Goal: Task Accomplishment & Management: Use online tool/utility

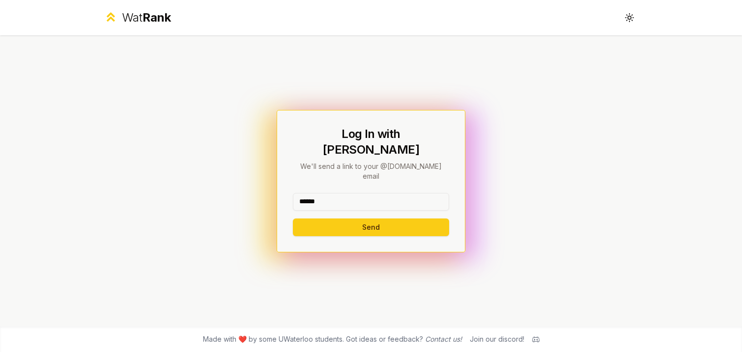
type input "******"
click at [380, 120] on div "Log In with WatIAM We'll send a link to your @uwaterloo.ca email ****** Send" at bounding box center [371, 180] width 566 height 291
click at [387, 219] on button "Send" at bounding box center [371, 228] width 156 height 18
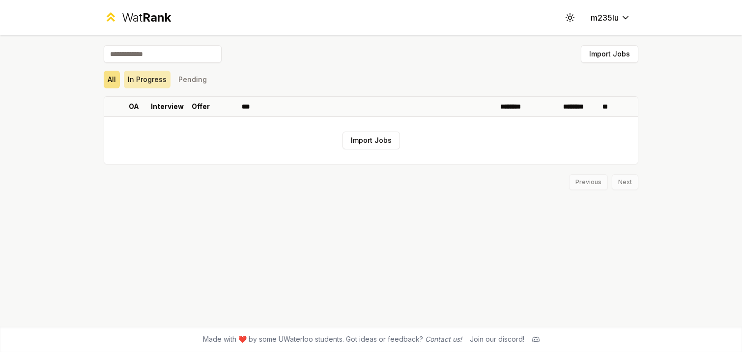
click at [148, 74] on button "In Progress" at bounding box center [147, 80] width 47 height 18
click at [185, 78] on button "Pending" at bounding box center [192, 80] width 36 height 18
click at [110, 74] on button "All" at bounding box center [112, 80] width 16 height 18
click at [607, 14] on html "Wat Rank Toggle theme m235lu Import Jobs All In Progress Pending OA Interview O…" at bounding box center [371, 176] width 742 height 352
click at [569, 14] on html "Wat Rank Toggle theme m235lu Import Jobs All In Progress Pending OA Interview O…" at bounding box center [371, 176] width 742 height 352
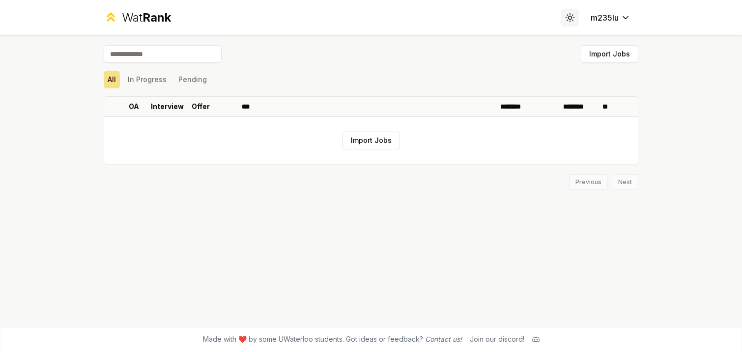
click at [569, 14] on icon at bounding box center [569, 17] width 9 height 9
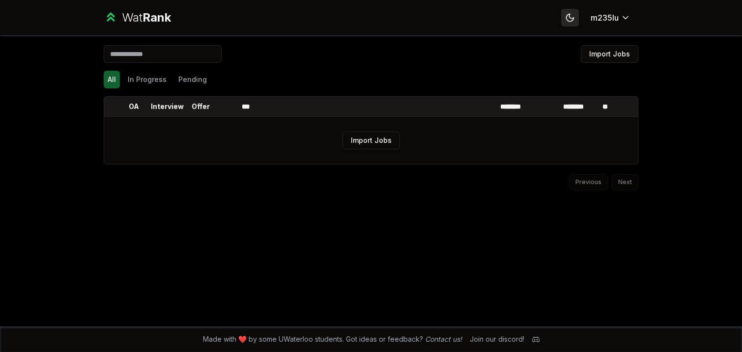
click at [569, 14] on icon at bounding box center [569, 17] width 7 height 7
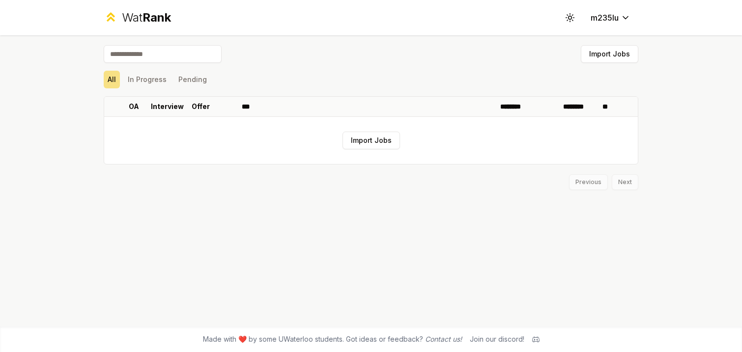
click at [151, 26] on div "Wat Rank Toggle theme m235lu" at bounding box center [371, 17] width 566 height 35
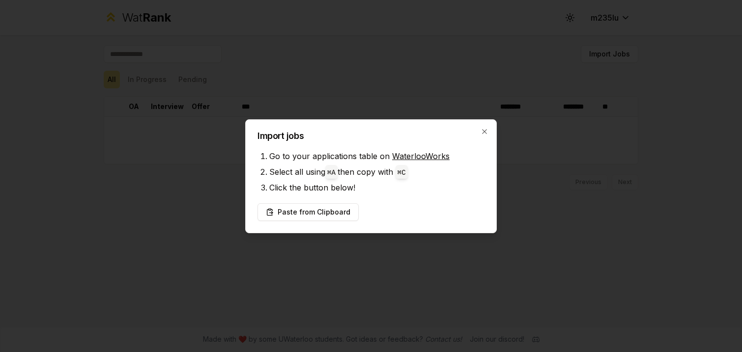
click at [401, 156] on link "WaterlooWorks" at bounding box center [420, 156] width 57 height 10
click at [334, 212] on button "Paste from Clipboard" at bounding box center [307, 212] width 101 height 18
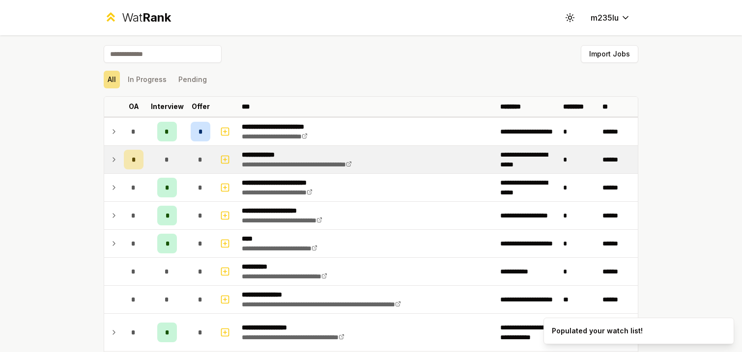
click at [113, 158] on icon at bounding box center [114, 160] width 2 height 4
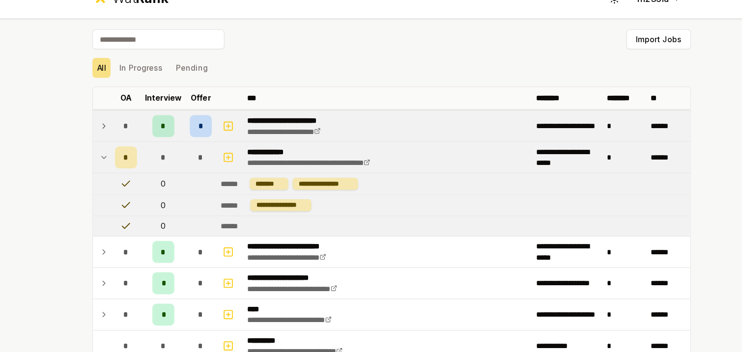
click at [113, 131] on icon at bounding box center [114, 132] width 8 height 12
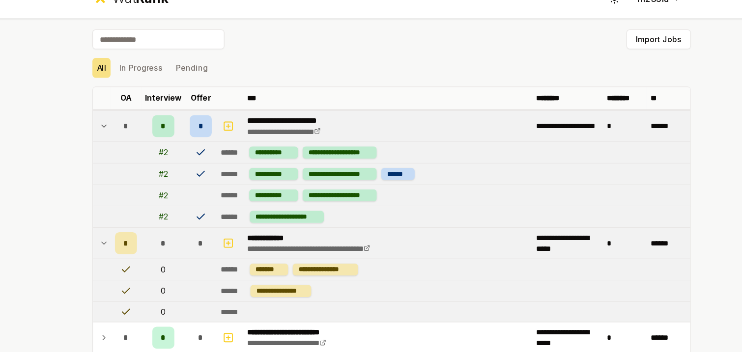
click at [114, 131] on icon at bounding box center [114, 132] width 8 height 12
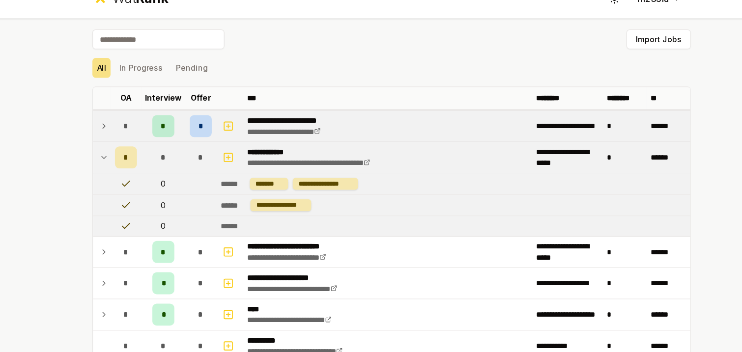
click at [114, 131] on icon at bounding box center [114, 132] width 2 height 4
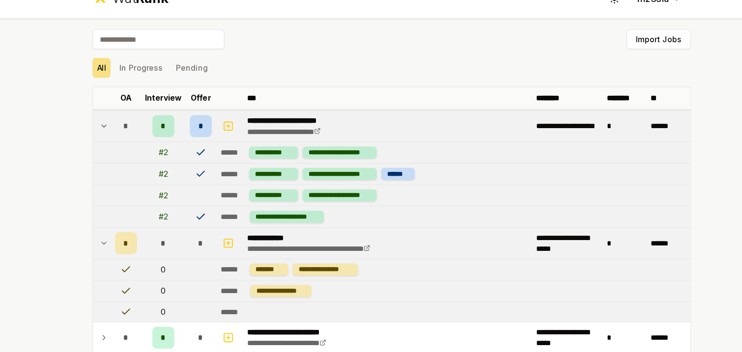
click at [114, 131] on icon at bounding box center [114, 132] width 8 height 12
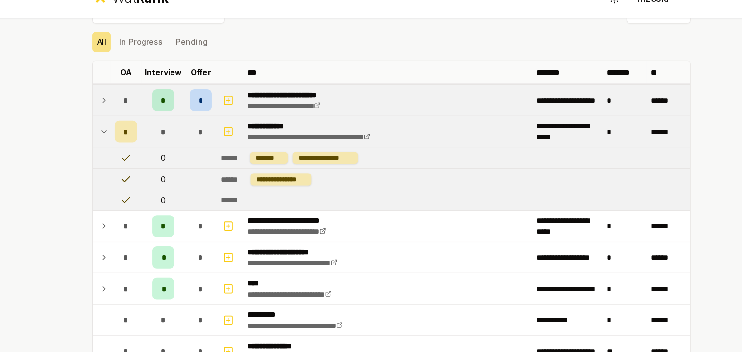
scroll to position [62, 0]
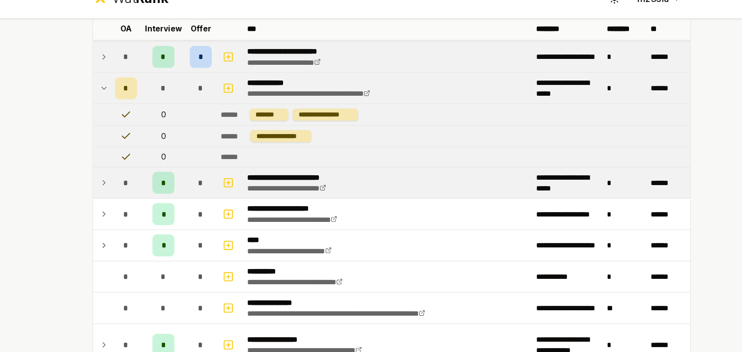
click at [112, 179] on icon at bounding box center [114, 182] width 8 height 12
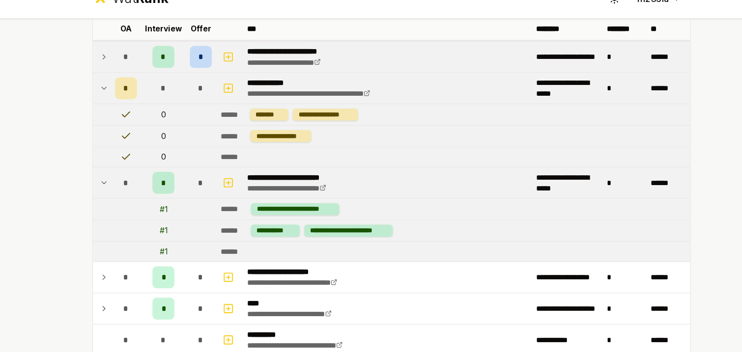
click at [112, 179] on icon at bounding box center [114, 182] width 8 height 12
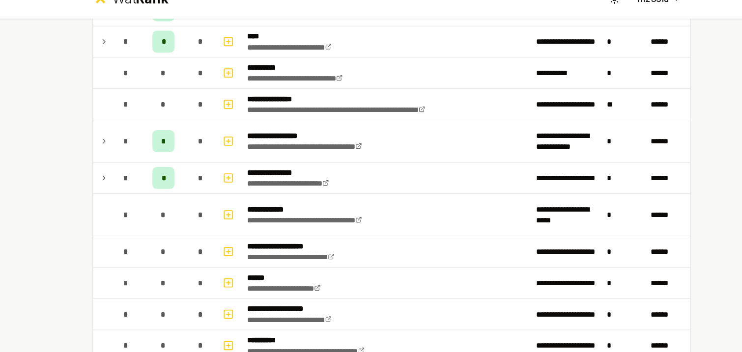
scroll to position [239, 0]
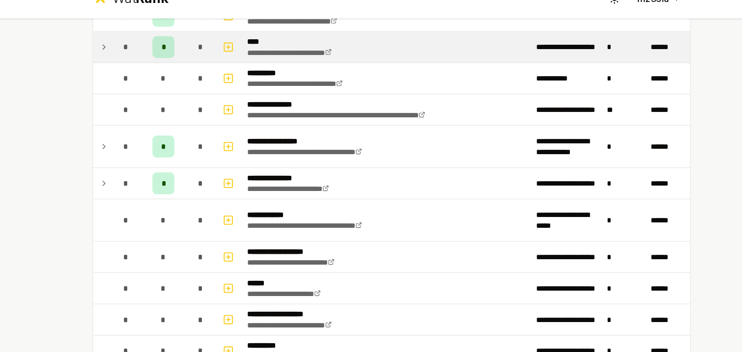
click at [118, 62] on td at bounding box center [112, 61] width 16 height 28
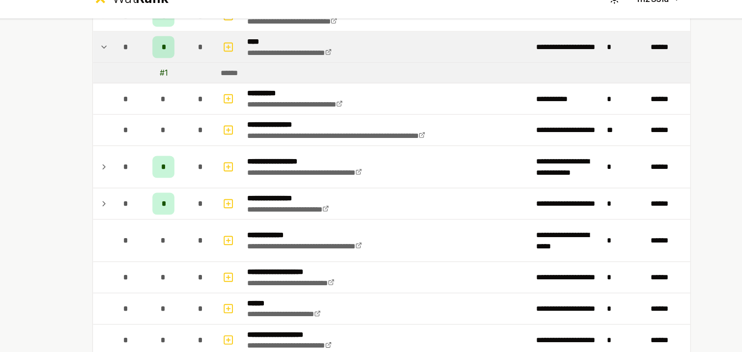
click at [116, 62] on icon at bounding box center [114, 61] width 8 height 12
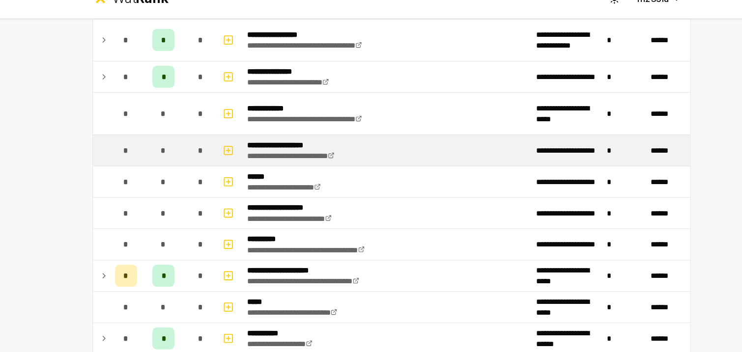
scroll to position [483, 0]
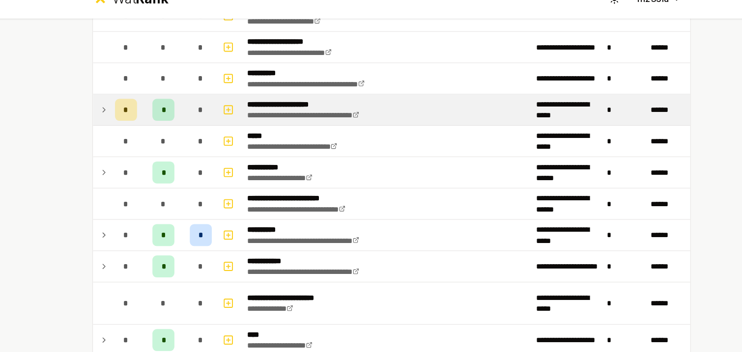
click at [109, 118] on td at bounding box center [112, 117] width 16 height 28
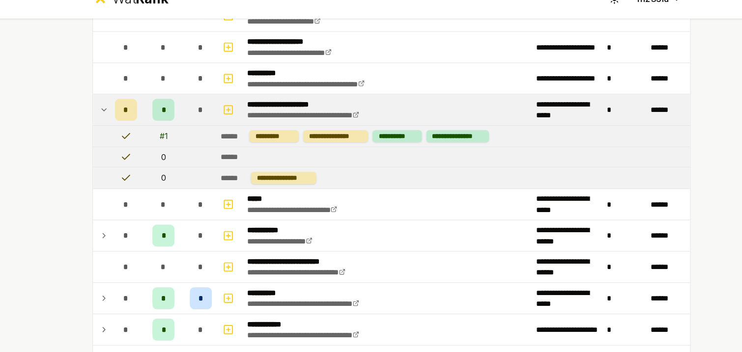
click at [165, 140] on div "# 1" at bounding box center [167, 141] width 7 height 10
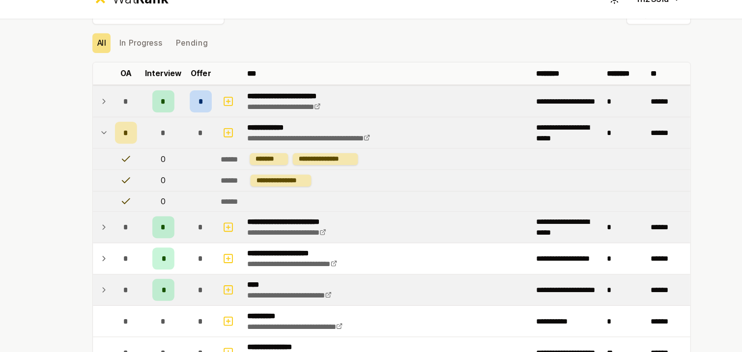
scroll to position [0, 0]
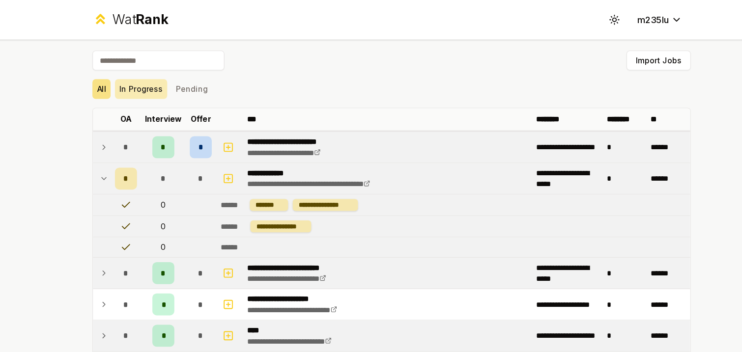
click at [150, 72] on button "In Progress" at bounding box center [147, 80] width 47 height 18
click at [120, 77] on div "All In Progress Pending" at bounding box center [371, 80] width 534 height 18
click at [107, 80] on button "All" at bounding box center [112, 80] width 16 height 18
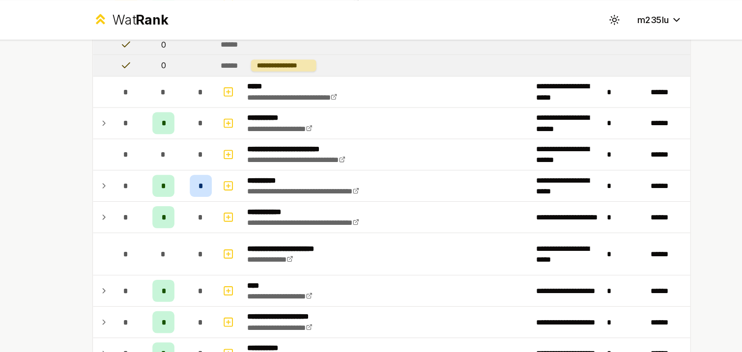
scroll to position [609, 0]
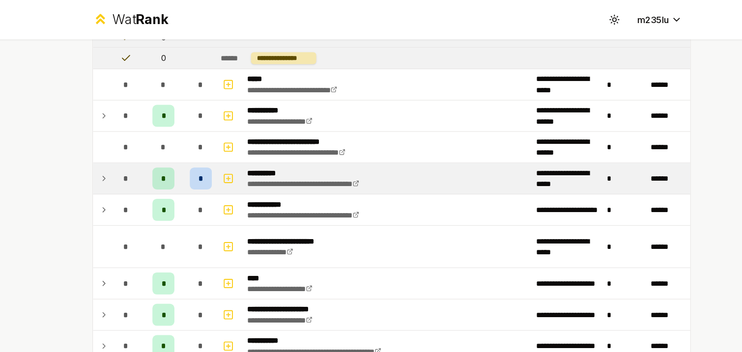
click at [118, 160] on td at bounding box center [112, 160] width 16 height 28
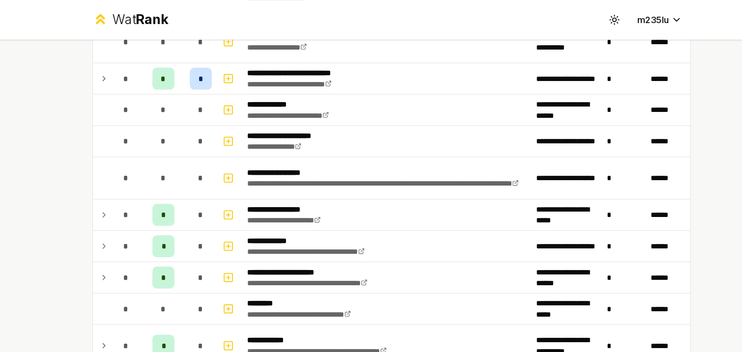
scroll to position [1142, 0]
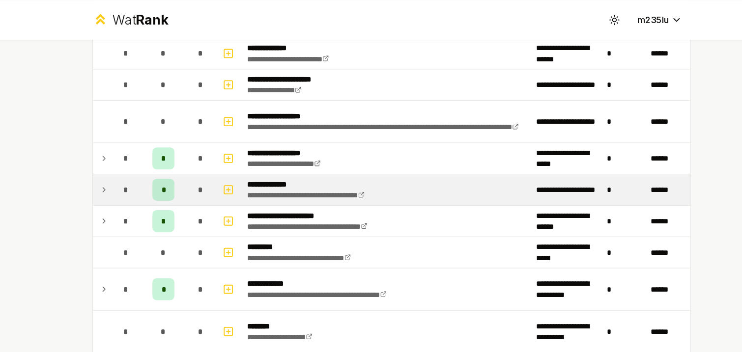
click at [113, 166] on icon at bounding box center [114, 170] width 8 height 12
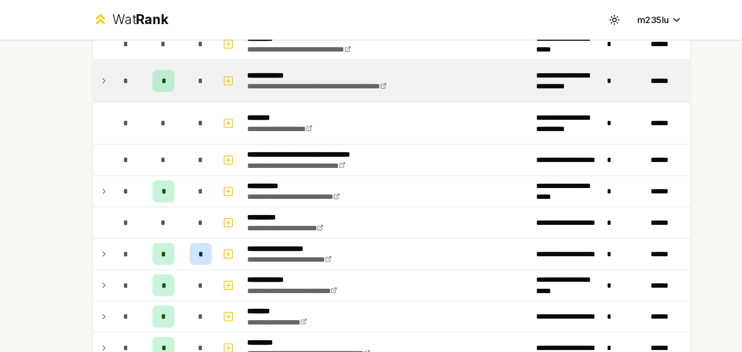
scroll to position [1381, 0]
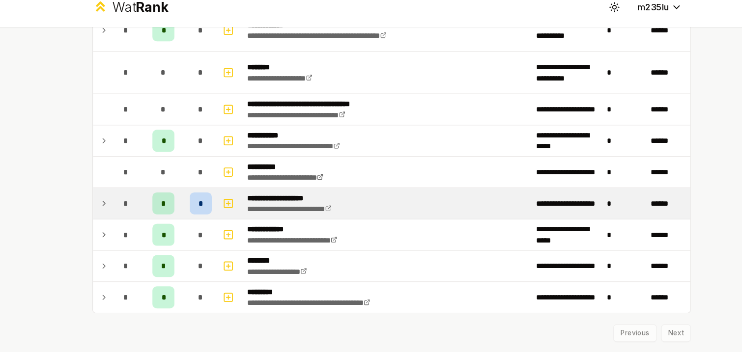
click at [116, 192] on icon at bounding box center [114, 193] width 8 height 12
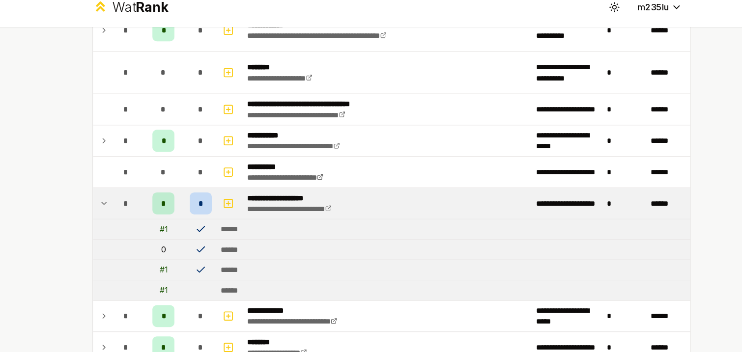
click at [206, 195] on div "*" at bounding box center [201, 193] width 20 height 20
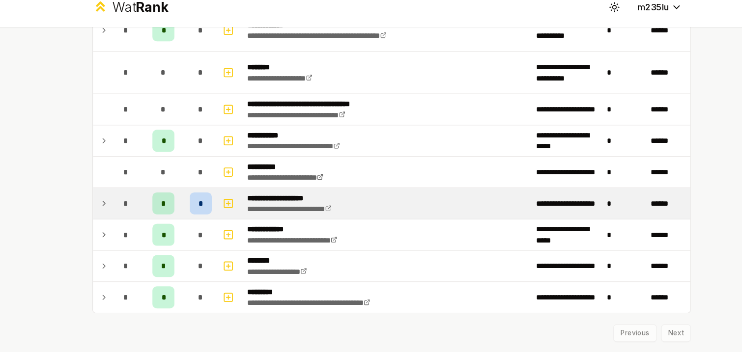
click at [206, 195] on div "*" at bounding box center [201, 193] width 20 height 20
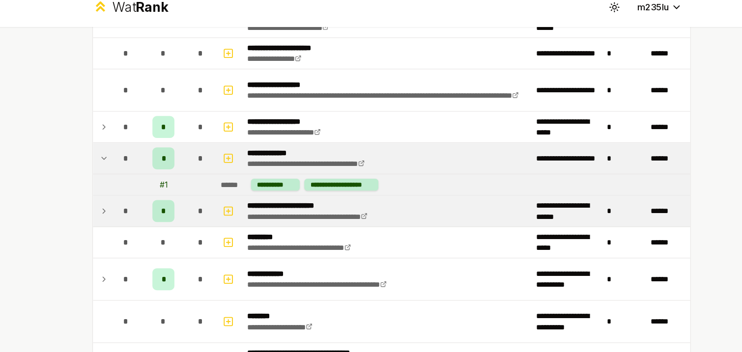
scroll to position [1454, 0]
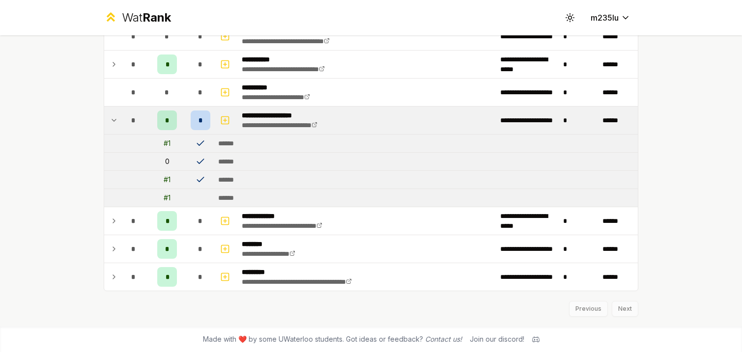
click at [622, 307] on div "Previous Next" at bounding box center [371, 304] width 534 height 26
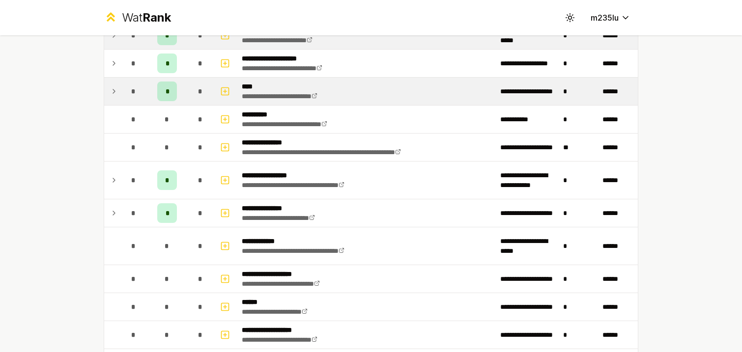
scroll to position [32, 0]
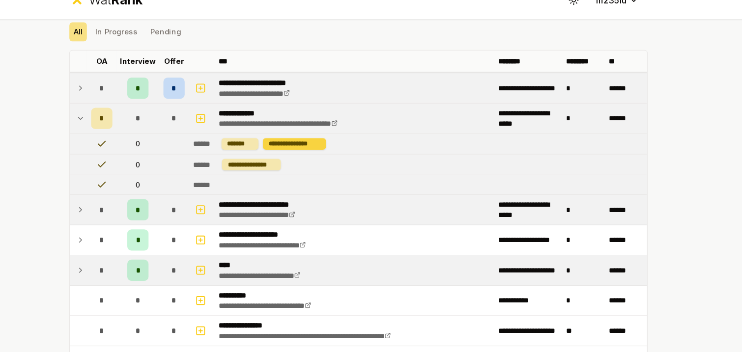
click at [306, 149] on div "**********" at bounding box center [311, 150] width 58 height 11
click at [257, 149] on div "*******" at bounding box center [261, 150] width 34 height 11
click at [129, 148] on icon at bounding box center [134, 151] width 10 height 10
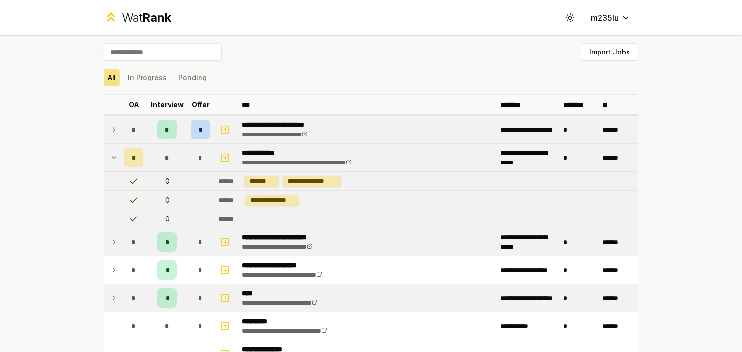
scroll to position [0, 0]
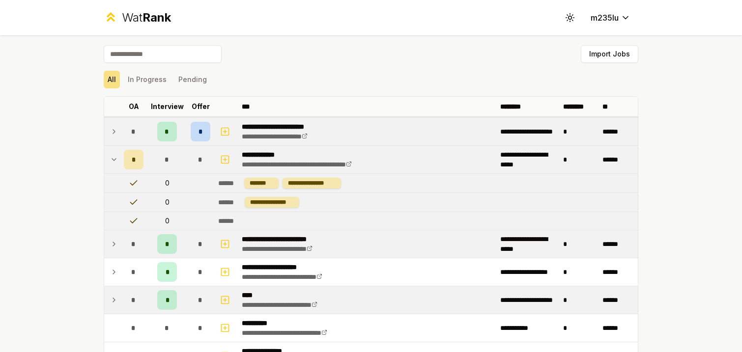
click at [135, 157] on span "*" at bounding box center [134, 160] width 4 height 10
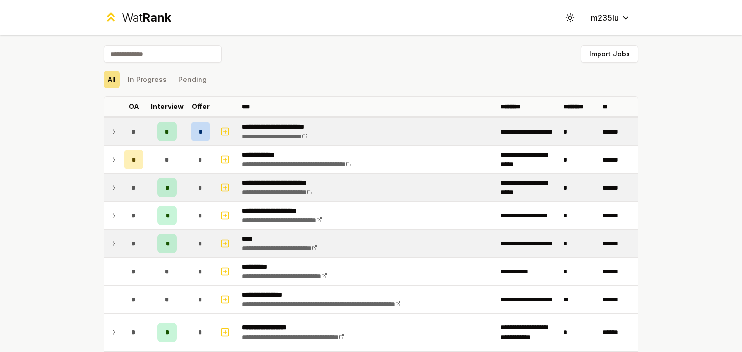
click at [114, 158] on icon at bounding box center [114, 160] width 8 height 12
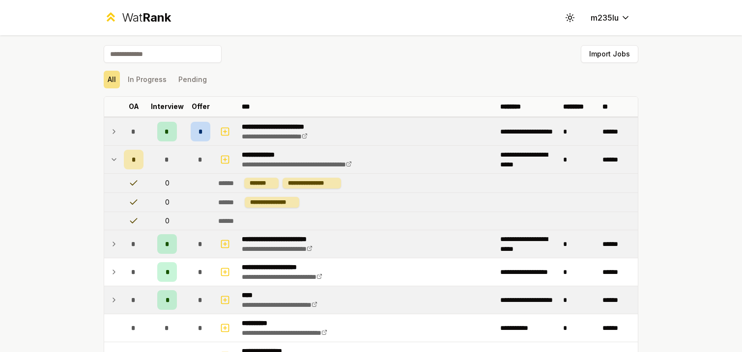
click at [270, 156] on p "**********" at bounding box center [315, 155] width 146 height 10
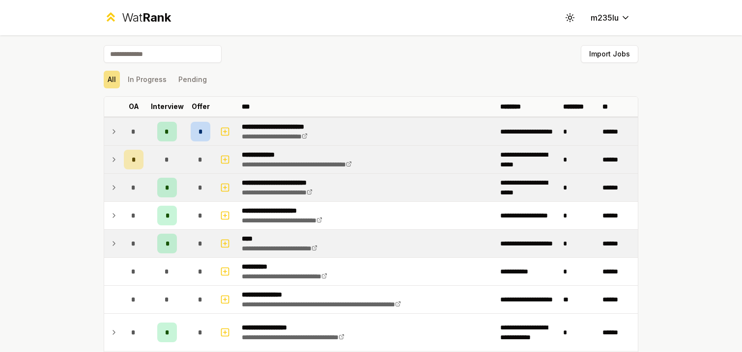
click at [268, 153] on p "**********" at bounding box center [315, 155] width 146 height 10
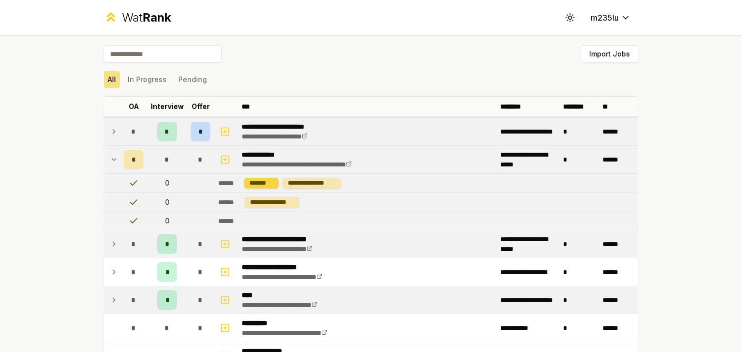
click at [255, 183] on div "*******" at bounding box center [261, 183] width 34 height 11
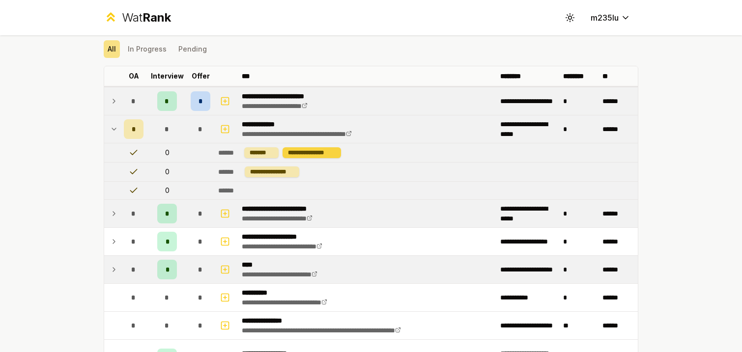
scroll to position [74, 0]
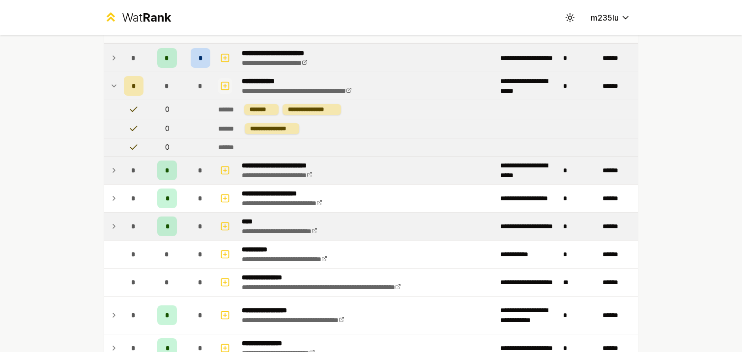
click at [227, 83] on icon "button" at bounding box center [225, 86] width 10 height 12
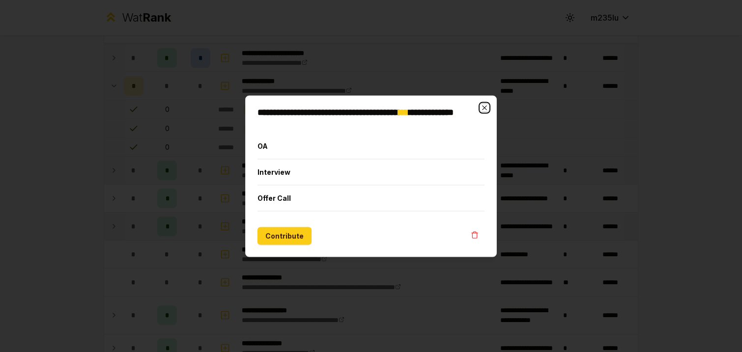
click at [488, 104] on icon "button" at bounding box center [484, 108] width 8 height 8
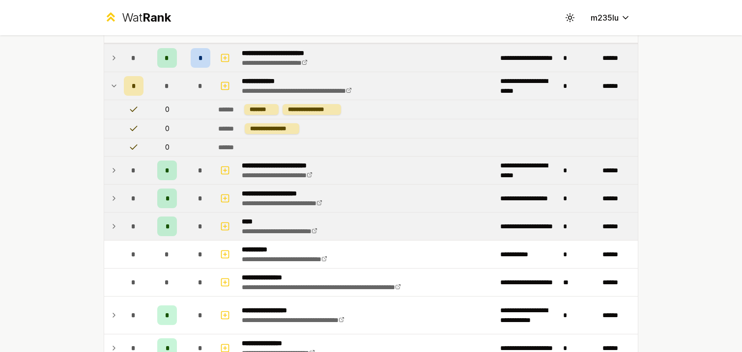
click at [114, 197] on icon at bounding box center [114, 198] width 2 height 4
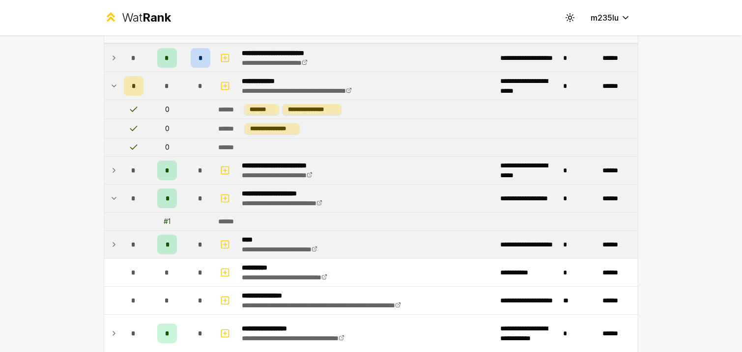
click at [114, 197] on icon at bounding box center [114, 199] width 8 height 12
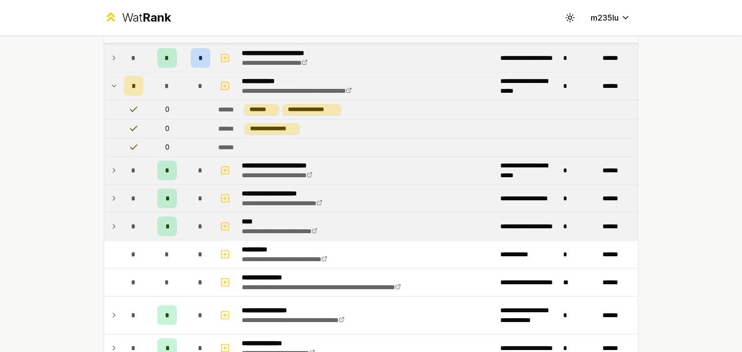
scroll to position [239, 0]
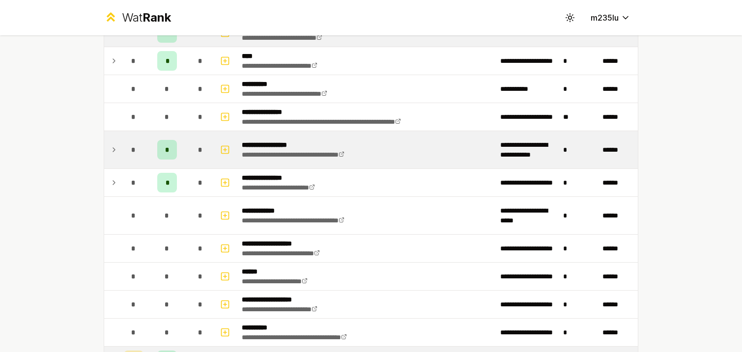
click at [115, 149] on icon at bounding box center [114, 150] width 8 height 12
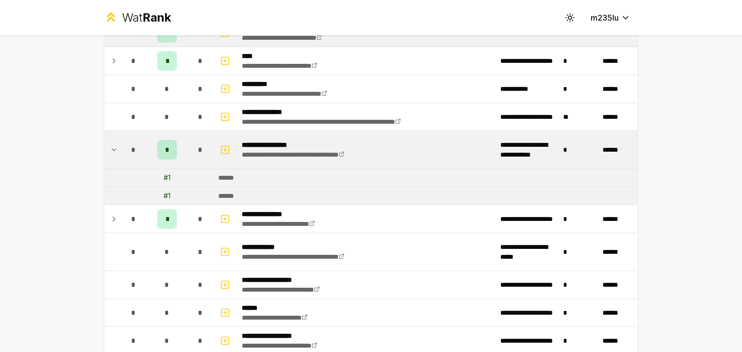
click at [114, 149] on icon at bounding box center [114, 150] width 4 height 2
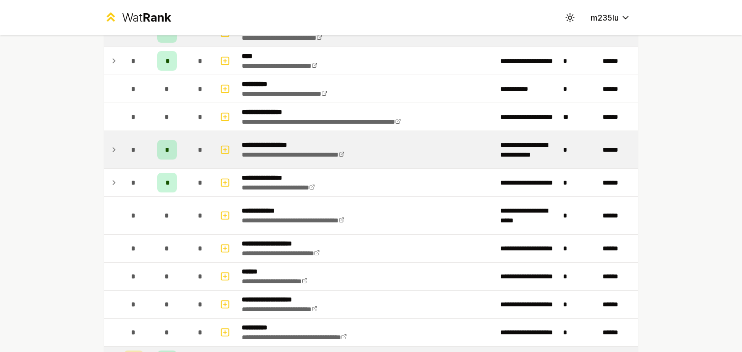
click at [114, 149] on icon at bounding box center [114, 150] width 2 height 4
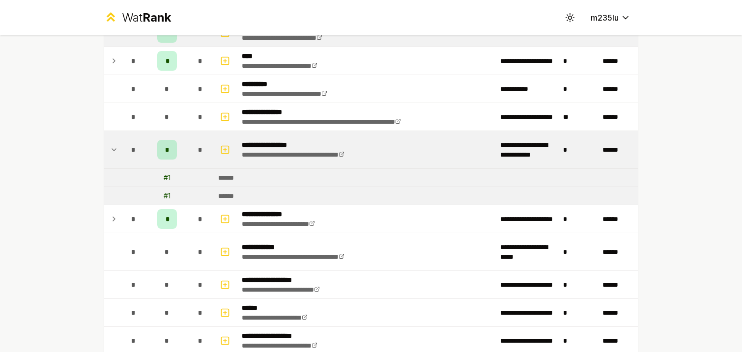
click at [114, 149] on icon at bounding box center [114, 150] width 4 height 2
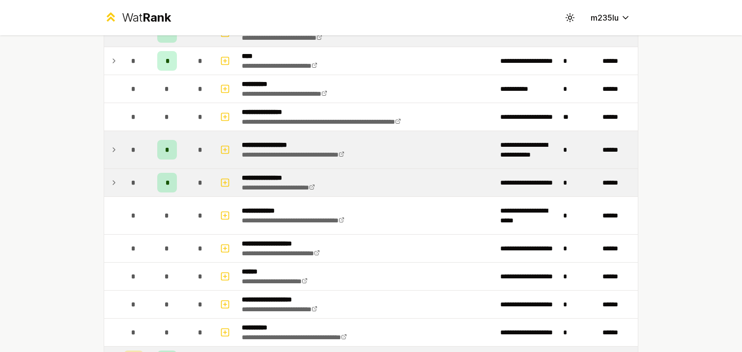
click at [115, 179] on icon at bounding box center [114, 183] width 8 height 12
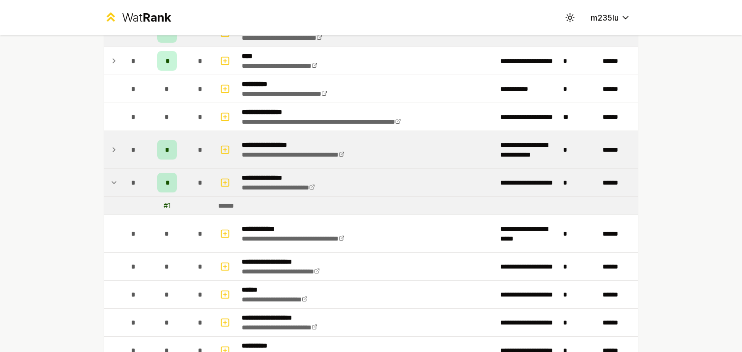
click at [115, 179] on icon at bounding box center [114, 183] width 8 height 12
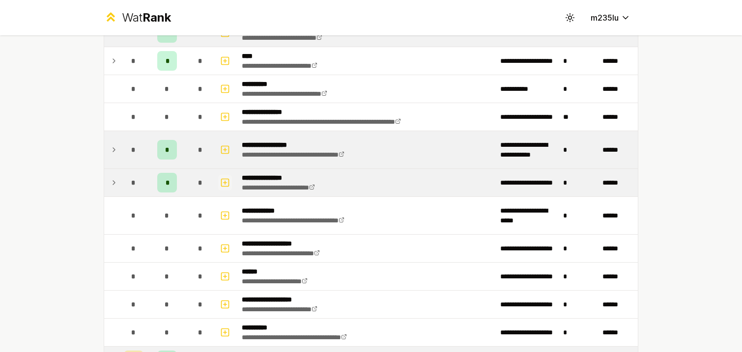
click at [224, 180] on icon "button" at bounding box center [225, 183] width 10 height 12
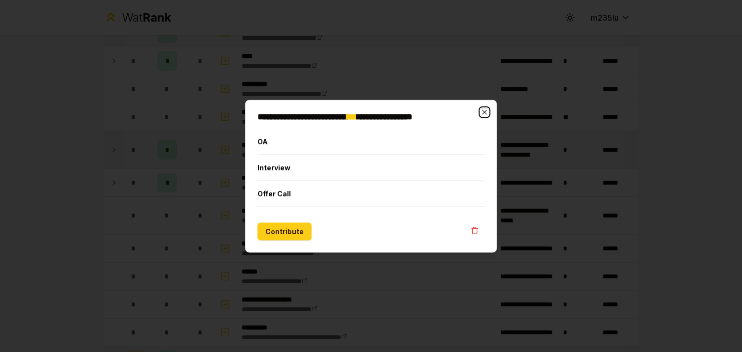
click at [484, 110] on icon "button" at bounding box center [484, 112] width 8 height 8
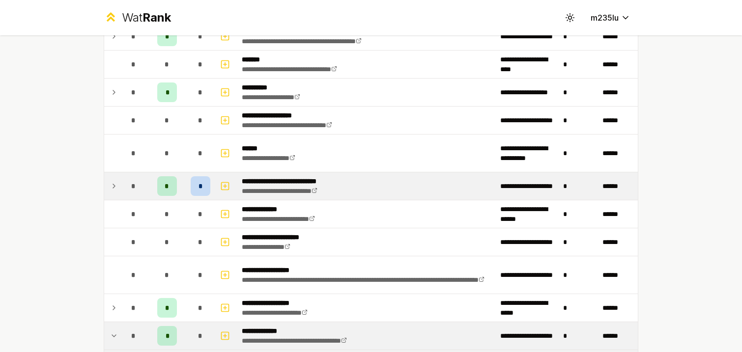
scroll to position [986, 0]
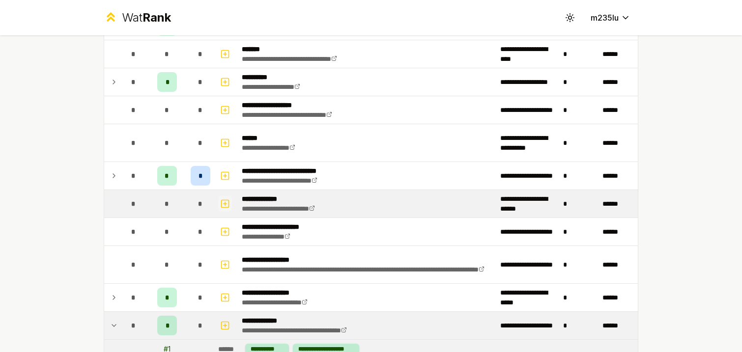
click at [225, 203] on icon "button" at bounding box center [225, 203] width 0 height 3
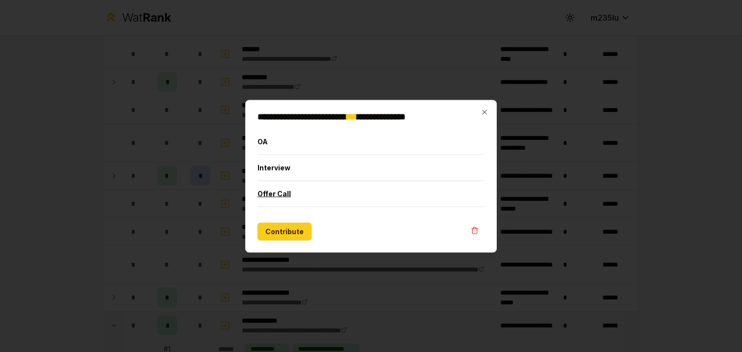
click at [286, 189] on button "Offer Call" at bounding box center [370, 194] width 227 height 26
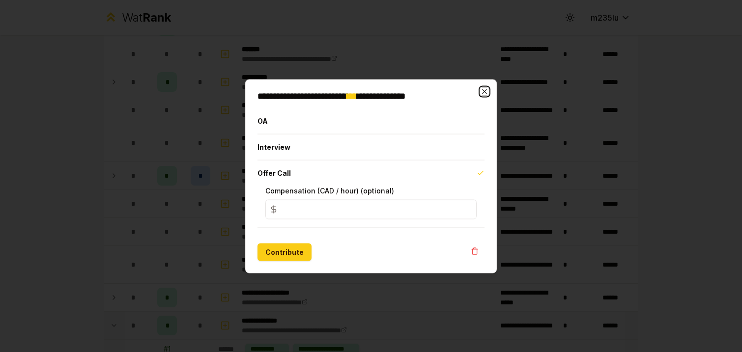
click at [483, 92] on icon "button" at bounding box center [484, 91] width 4 height 4
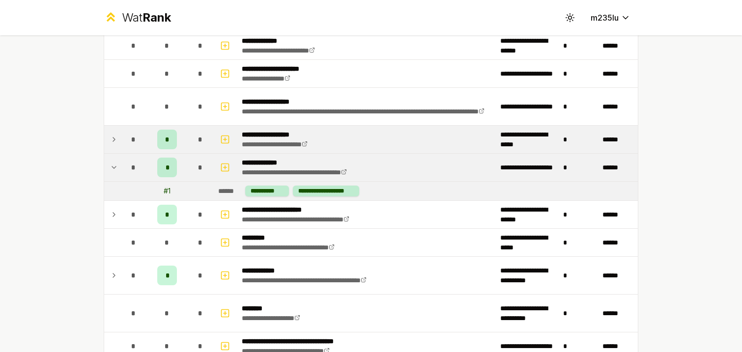
scroll to position [1173, 0]
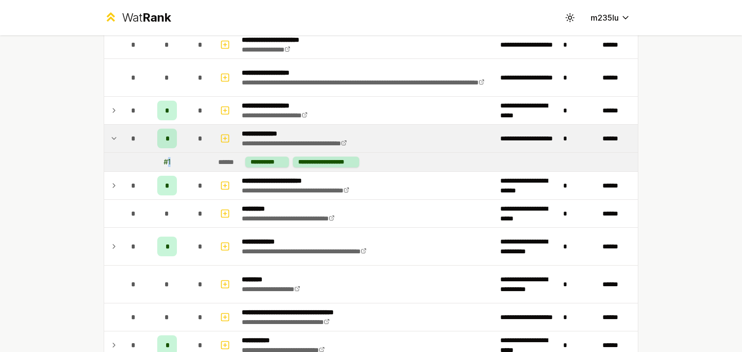
drag, startPoint x: 167, startPoint y: 162, endPoint x: 181, endPoint y: 162, distance: 14.7
click at [181, 162] on td "# 1" at bounding box center [166, 162] width 39 height 19
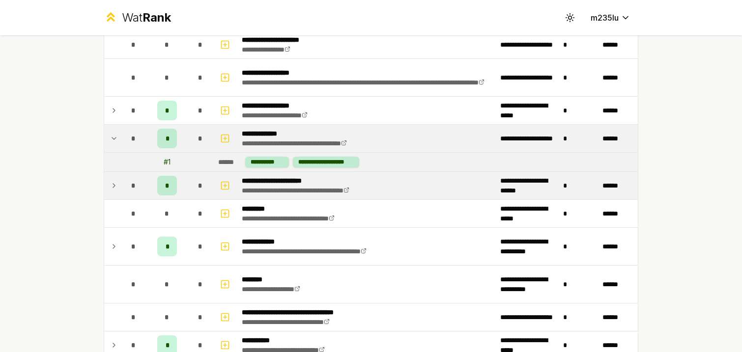
click at [109, 184] on td at bounding box center [112, 186] width 16 height 28
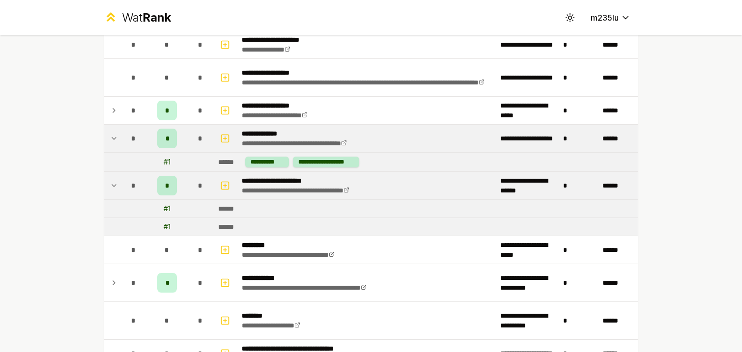
scroll to position [1238, 0]
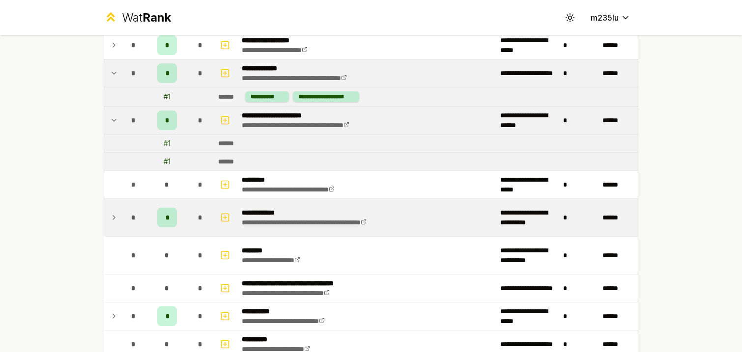
click at [118, 219] on td at bounding box center [112, 217] width 16 height 37
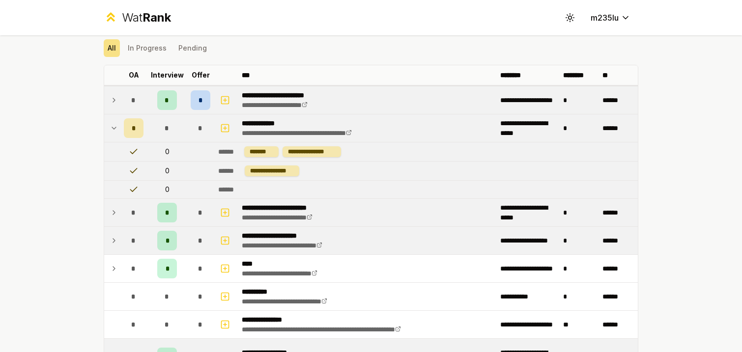
scroll to position [54, 0]
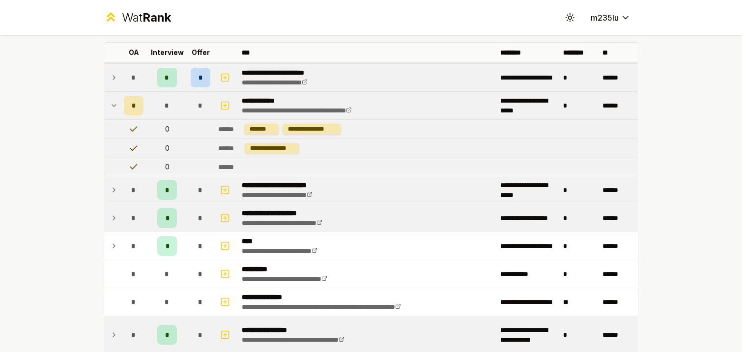
click at [111, 189] on icon at bounding box center [114, 190] width 8 height 12
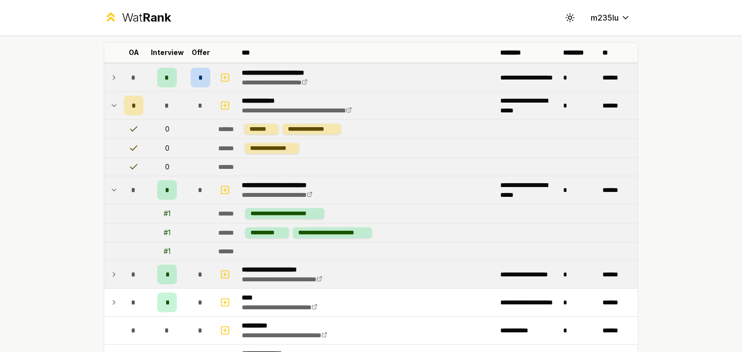
scroll to position [70, 0]
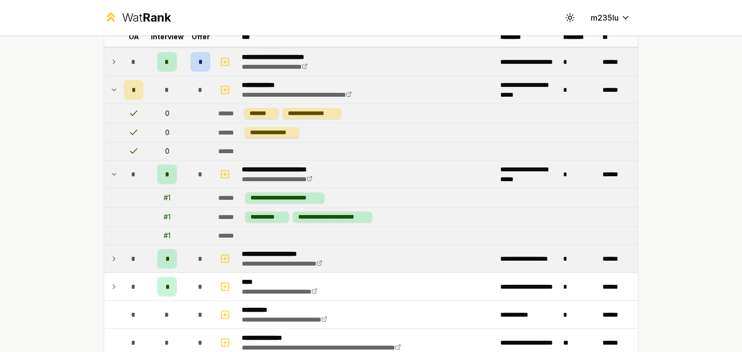
click at [112, 252] on td at bounding box center [112, 259] width 16 height 28
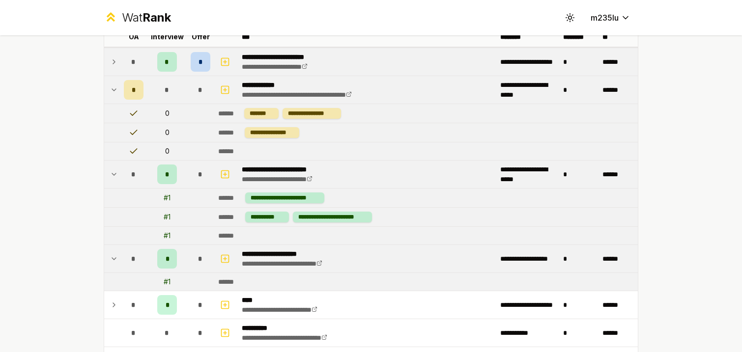
scroll to position [111, 0]
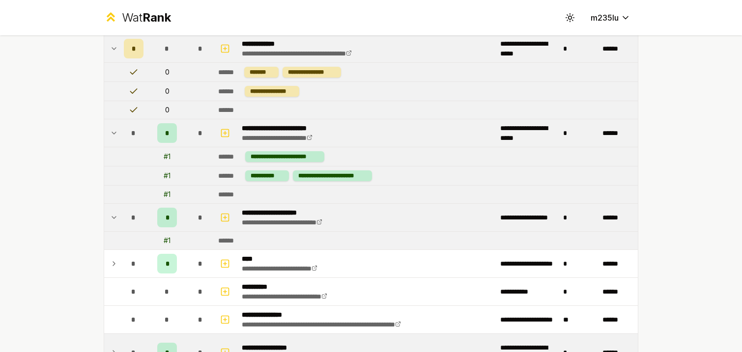
click at [117, 258] on icon at bounding box center [114, 264] width 8 height 12
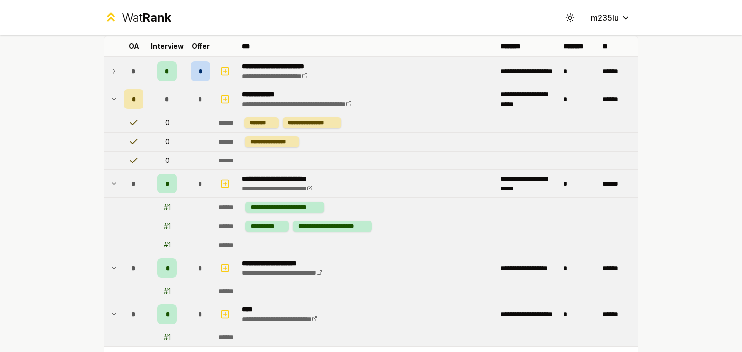
scroll to position [266, 0]
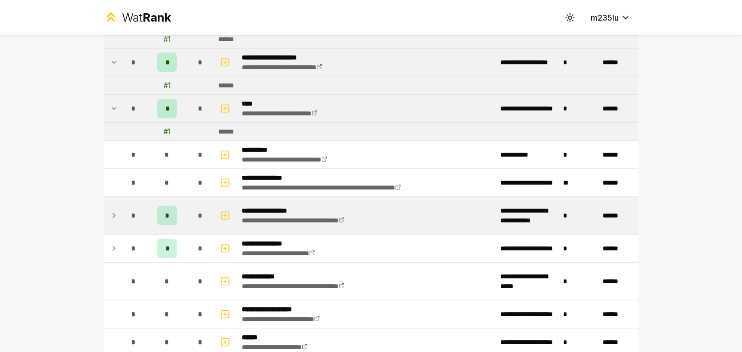
click at [121, 215] on td "*" at bounding box center [134, 215] width 28 height 37
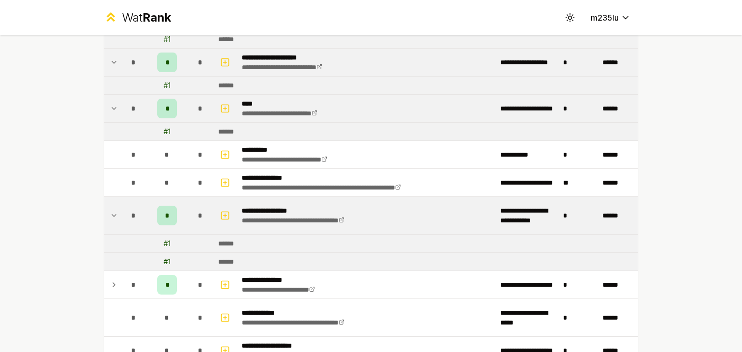
scroll to position [378, 0]
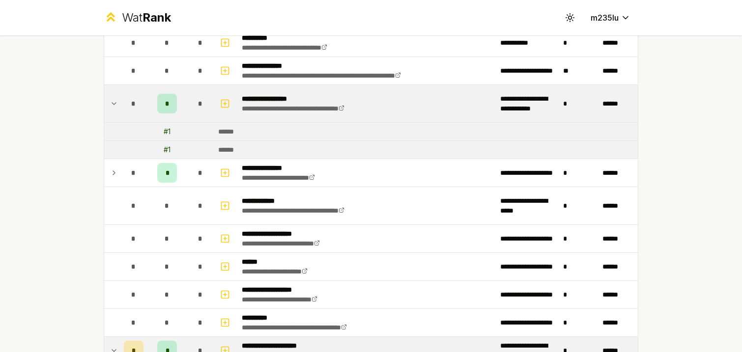
click at [116, 181] on td at bounding box center [112, 173] width 16 height 28
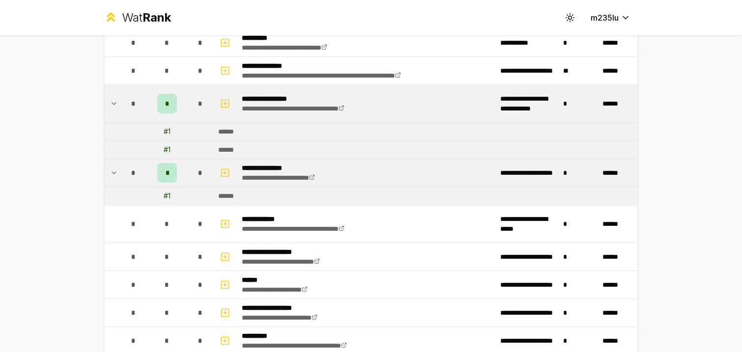
scroll to position [560, 0]
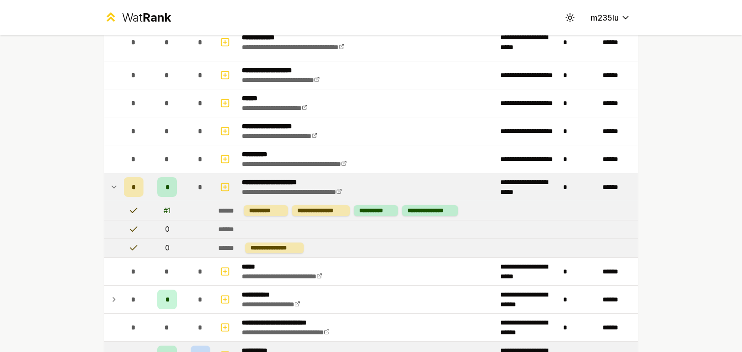
click at [115, 189] on icon at bounding box center [114, 187] width 8 height 12
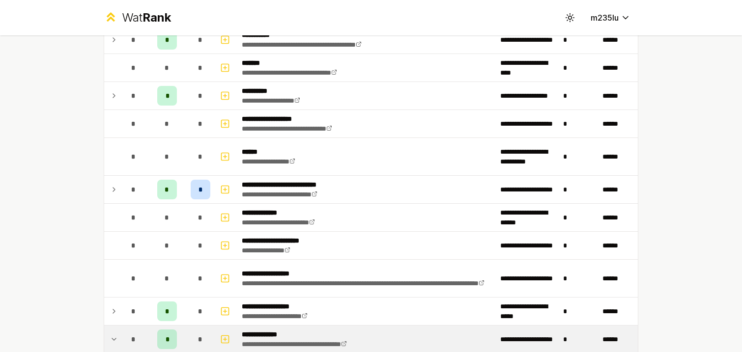
scroll to position [1072, 0]
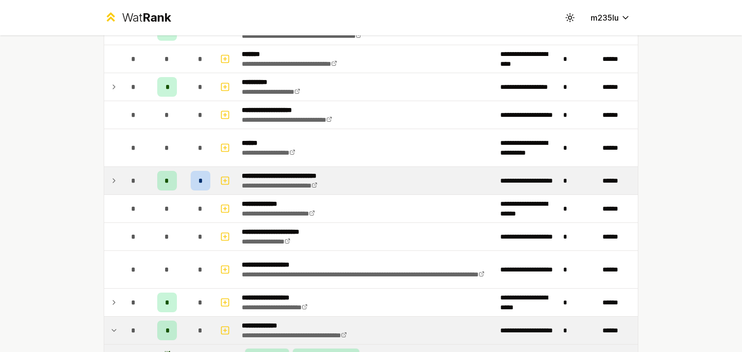
click at [118, 175] on td at bounding box center [112, 181] width 16 height 28
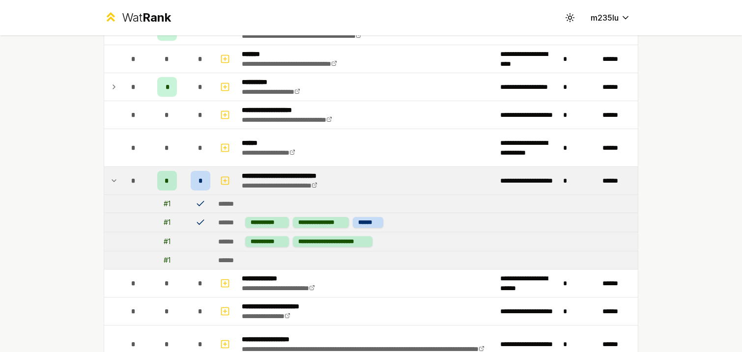
click at [116, 178] on icon at bounding box center [114, 181] width 8 height 12
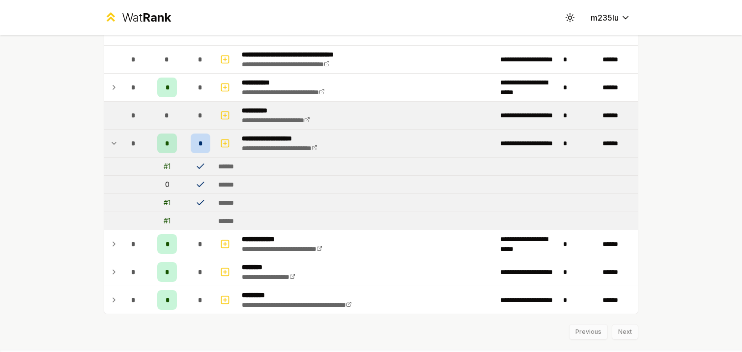
scroll to position [1599, 0]
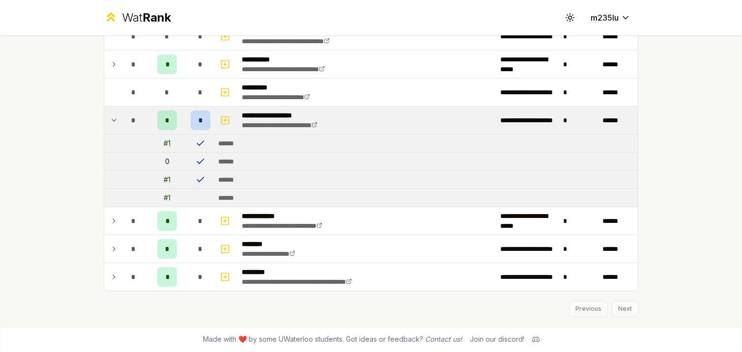
click at [621, 305] on div "Previous Next" at bounding box center [371, 304] width 534 height 26
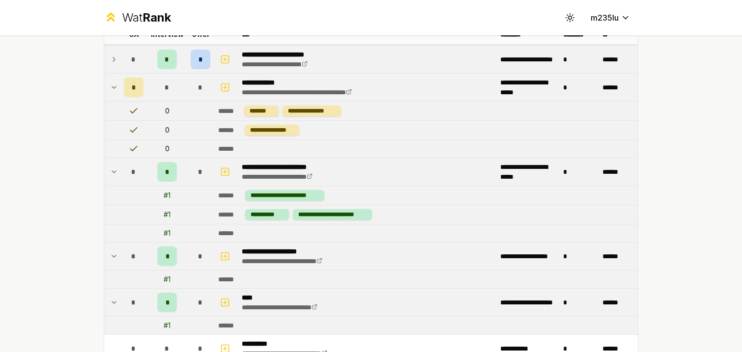
scroll to position [0, 0]
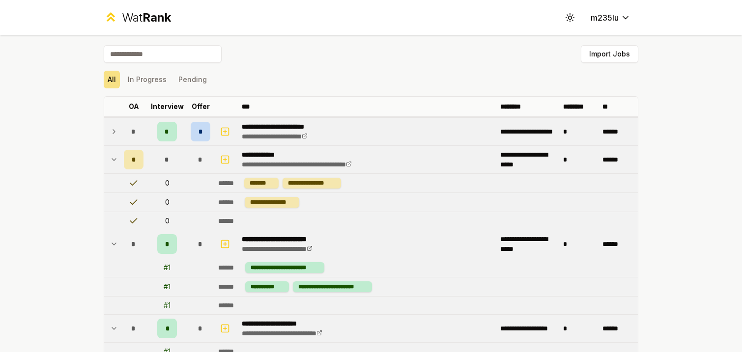
click at [120, 162] on td "*" at bounding box center [134, 160] width 28 height 28
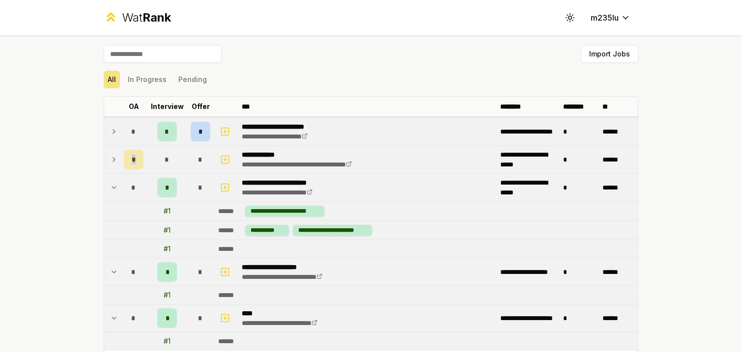
click at [120, 162] on td "*" at bounding box center [134, 160] width 28 height 28
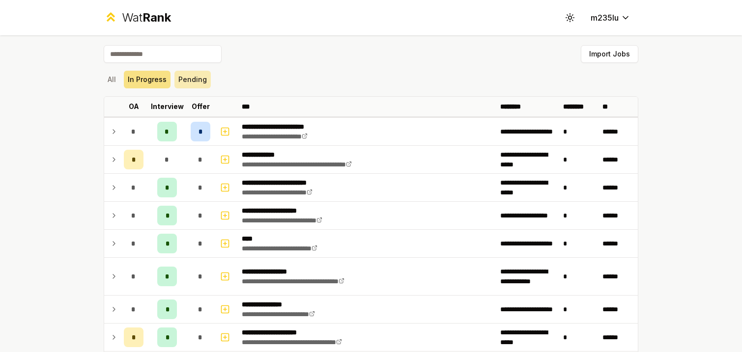
click at [194, 79] on button "Pending" at bounding box center [192, 80] width 36 height 18
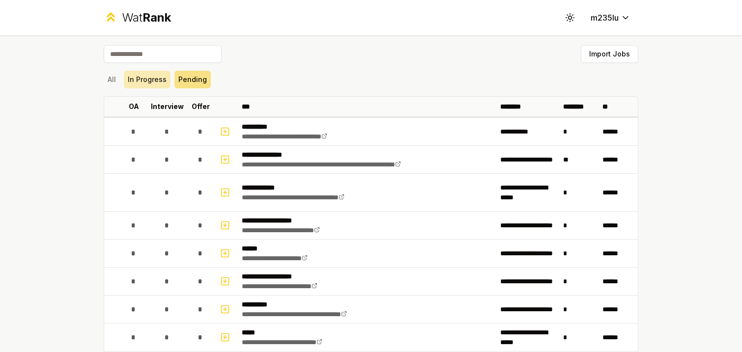
click at [145, 74] on button "In Progress" at bounding box center [147, 80] width 47 height 18
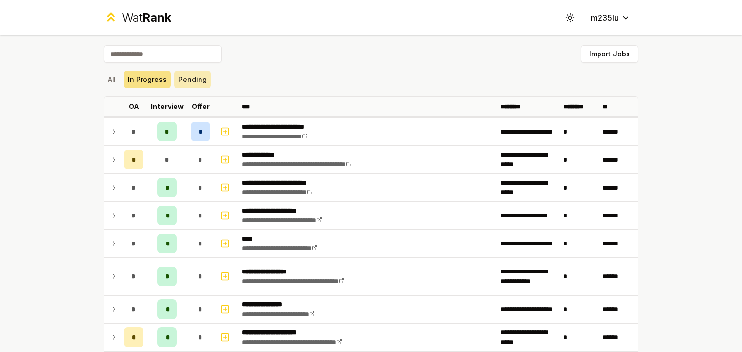
click at [191, 81] on button "Pending" at bounding box center [192, 80] width 36 height 18
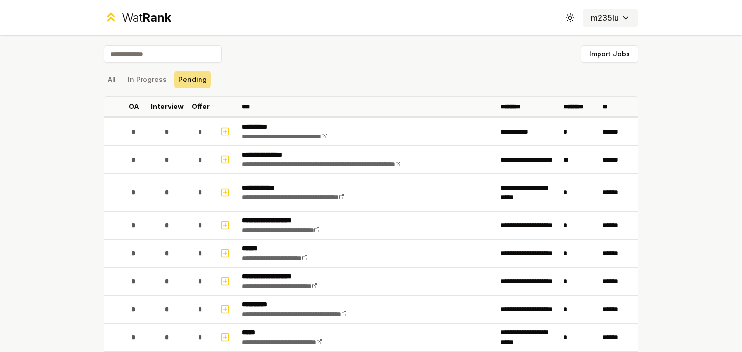
click at [604, 14] on html "**********" at bounding box center [371, 176] width 742 height 352
click at [605, 15] on html "**********" at bounding box center [371, 176] width 742 height 352
click at [142, 75] on button "In Progress" at bounding box center [147, 80] width 47 height 18
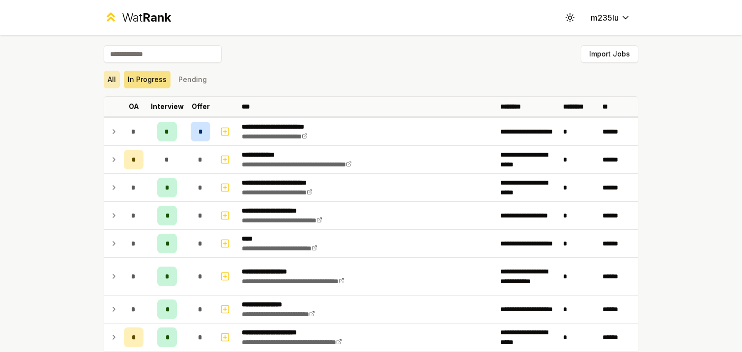
click at [105, 79] on button "All" at bounding box center [112, 80] width 16 height 18
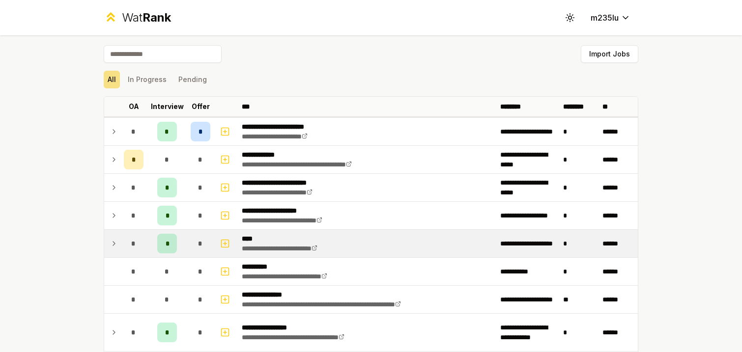
click at [113, 244] on icon at bounding box center [114, 244] width 2 height 4
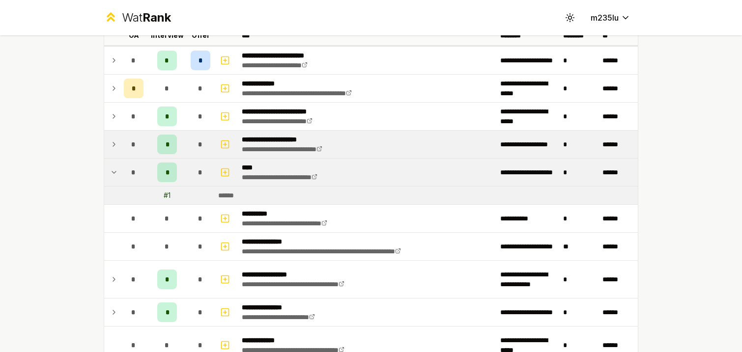
scroll to position [140, 0]
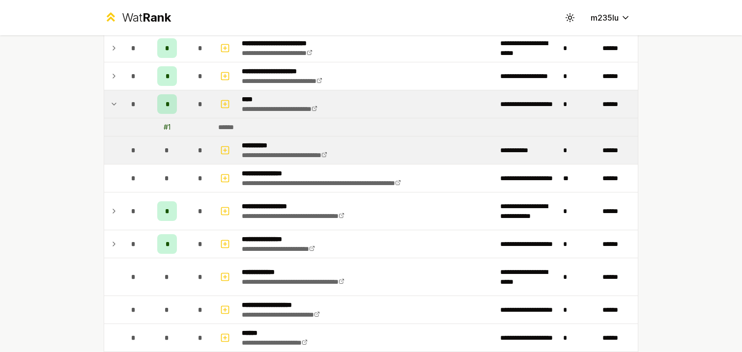
click at [134, 153] on span "*" at bounding box center [133, 150] width 4 height 10
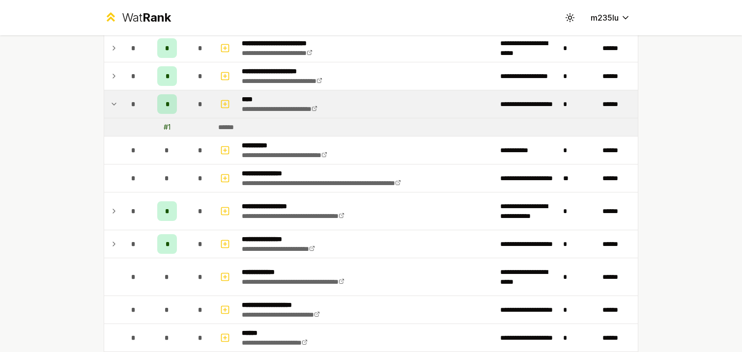
click at [114, 104] on icon at bounding box center [114, 104] width 8 height 12
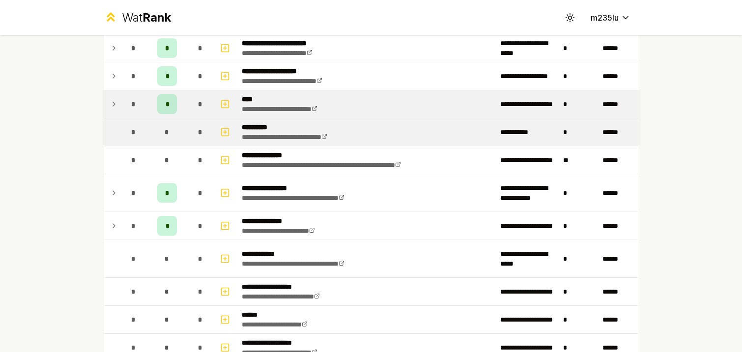
click at [123, 135] on td "*" at bounding box center [134, 132] width 28 height 28
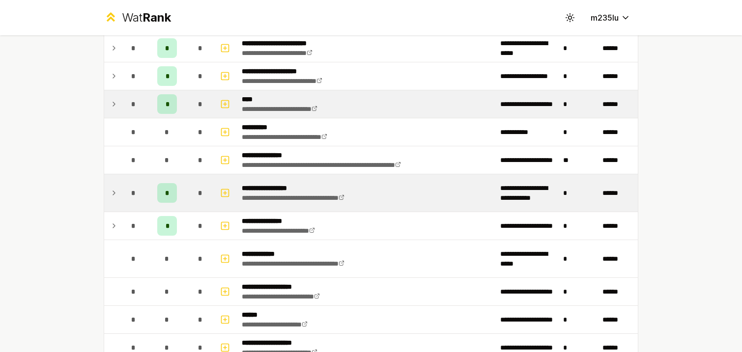
click at [116, 194] on icon at bounding box center [114, 193] width 8 height 12
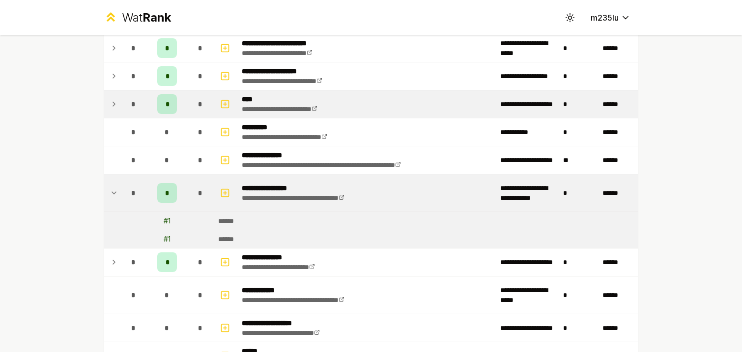
click at [117, 194] on icon at bounding box center [114, 193] width 8 height 12
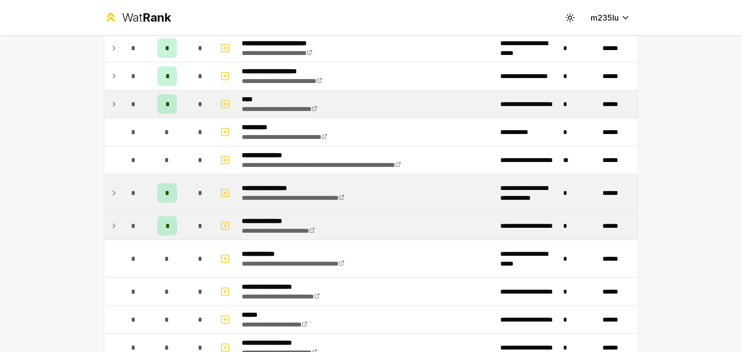
click at [116, 222] on icon at bounding box center [114, 226] width 8 height 12
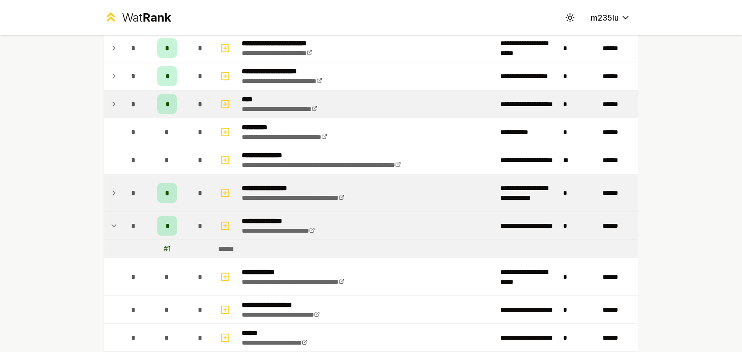
click at [116, 222] on icon at bounding box center [114, 226] width 8 height 12
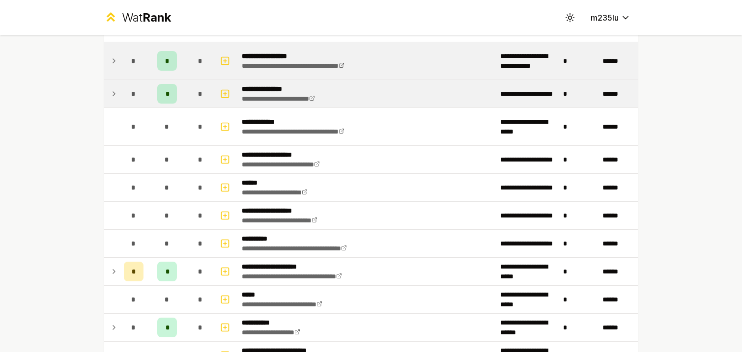
scroll to position [311, 0]
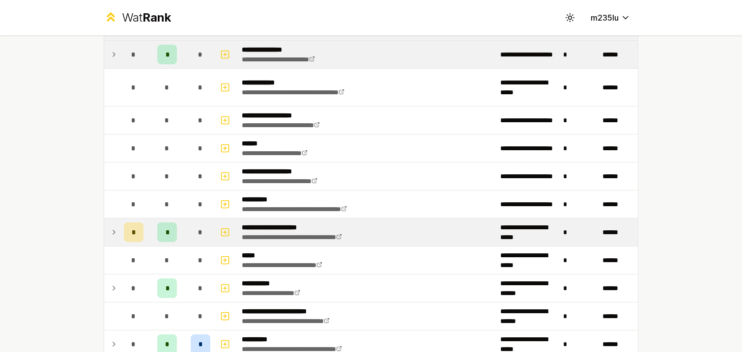
click at [114, 231] on icon at bounding box center [114, 232] width 8 height 12
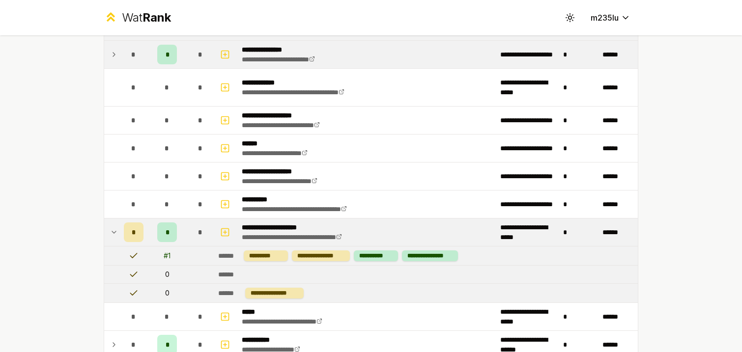
click at [114, 231] on icon at bounding box center [114, 232] width 8 height 12
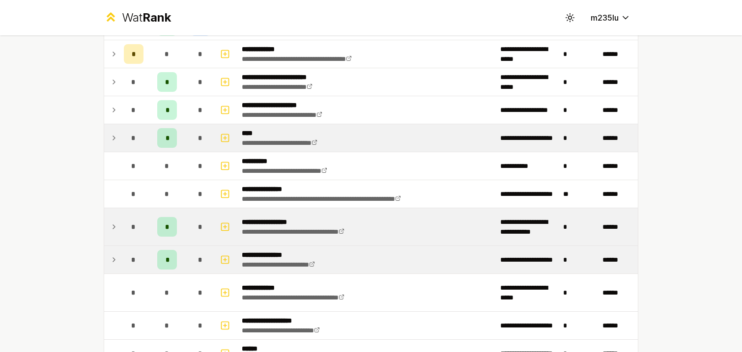
scroll to position [99, 0]
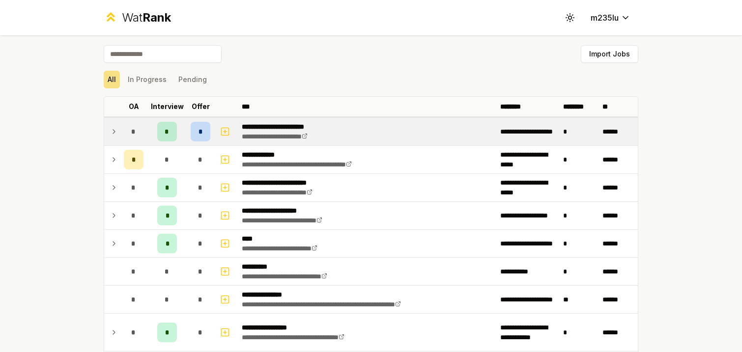
click at [113, 132] on icon at bounding box center [114, 132] width 8 height 12
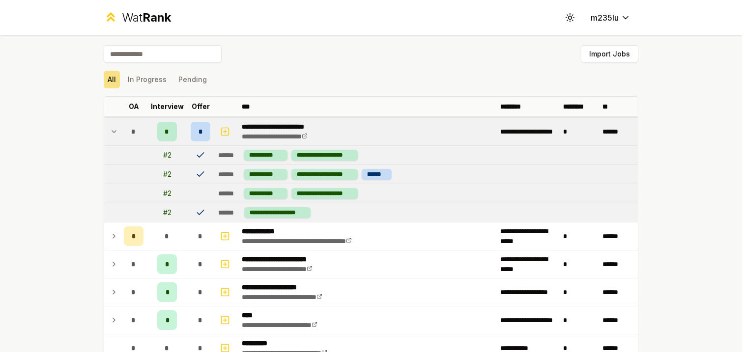
click at [271, 128] on p "**********" at bounding box center [287, 127] width 90 height 10
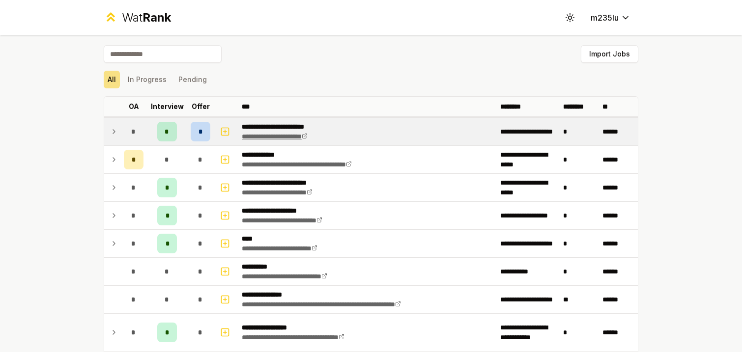
click at [278, 138] on link "**********" at bounding box center [275, 136] width 66 height 7
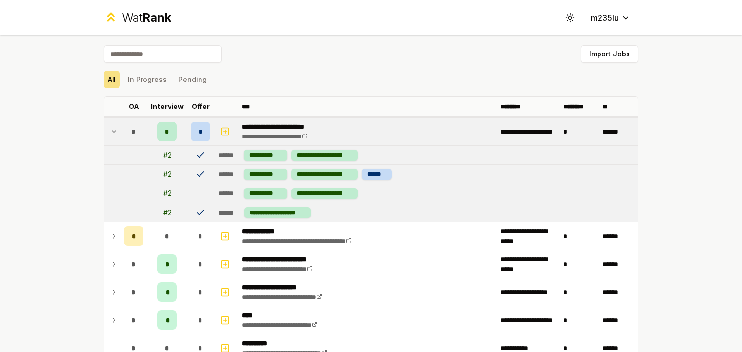
scroll to position [22, 0]
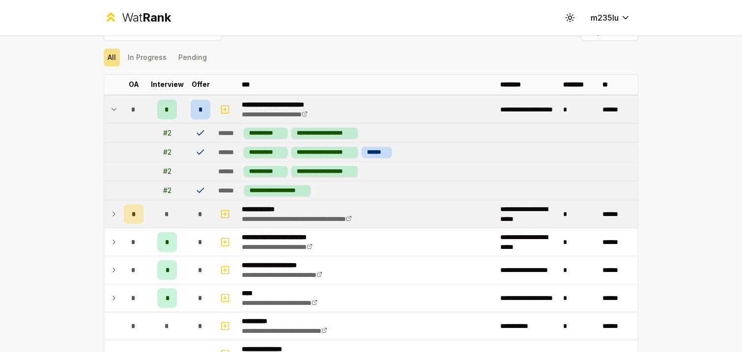
click at [116, 213] on icon at bounding box center [114, 214] width 8 height 12
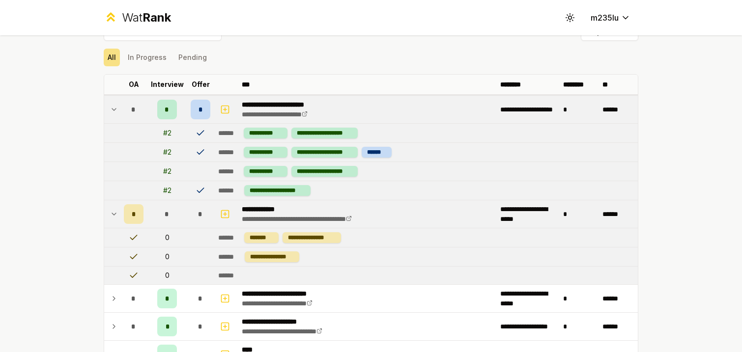
click at [118, 211] on td at bounding box center [112, 214] width 16 height 28
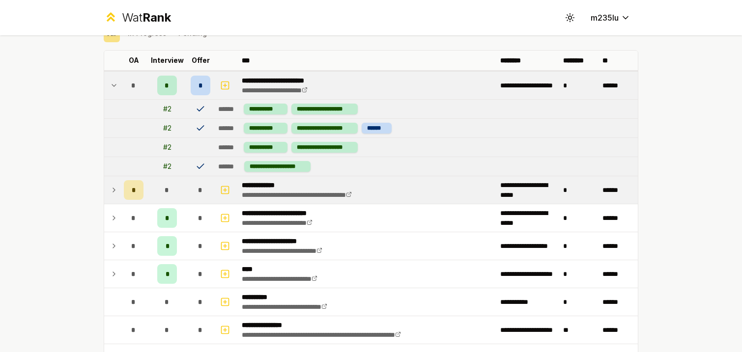
scroll to position [49, 0]
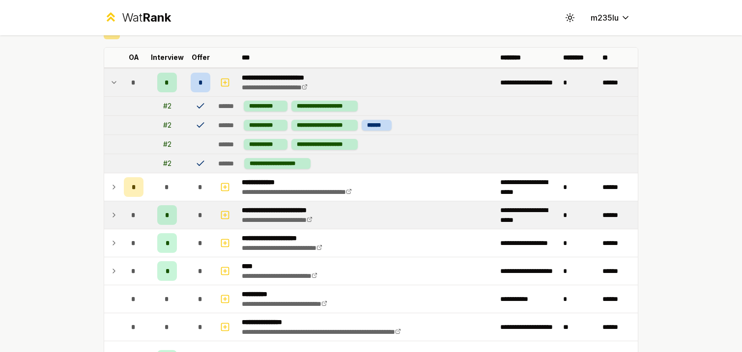
click at [117, 216] on icon at bounding box center [114, 215] width 8 height 12
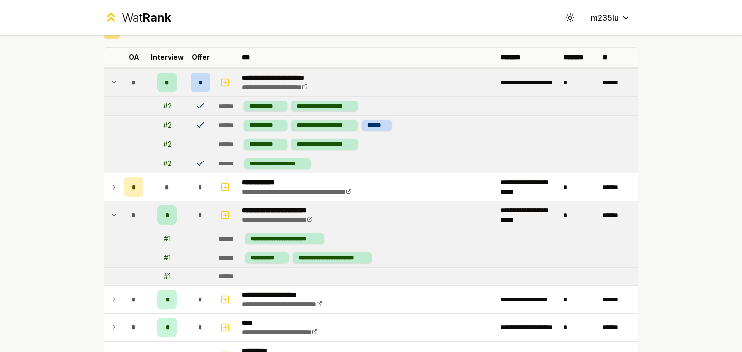
click at [117, 216] on icon at bounding box center [114, 215] width 8 height 12
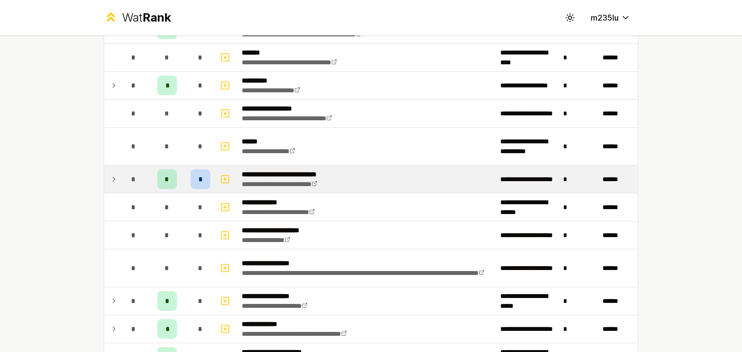
scroll to position [1009, 0]
